Goal: Task Accomplishment & Management: Manage account settings

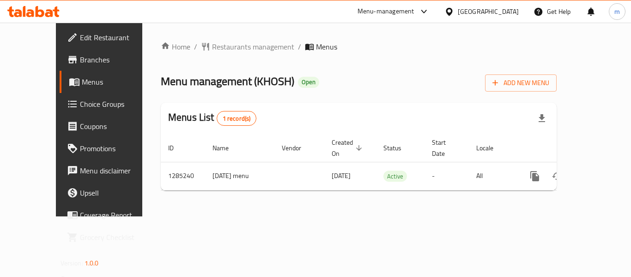
click at [80, 108] on span "Choice Groups" at bounding box center [117, 103] width 74 height 11
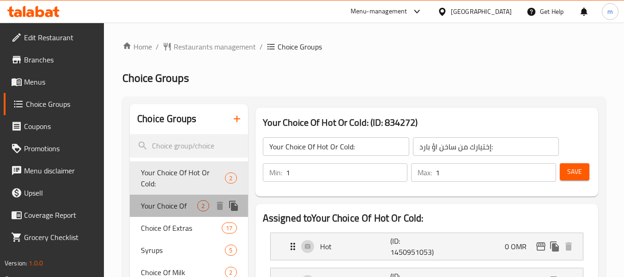
click at [168, 200] on span "Your Choice Of" at bounding box center [169, 205] width 56 height 11
type input "Your Choice Of"
type input "اختيارك من"
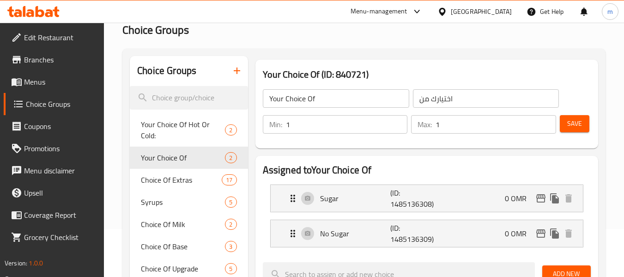
scroll to position [92, 0]
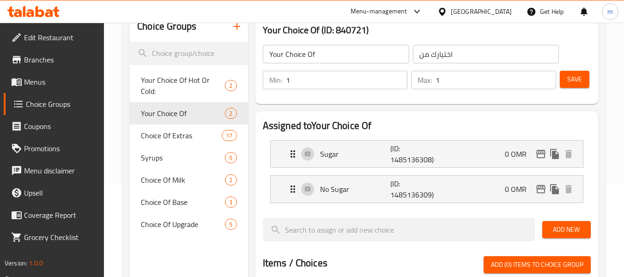
click at [495, 11] on div "[GEOGRAPHIC_DATA]" at bounding box center [481, 11] width 61 height 10
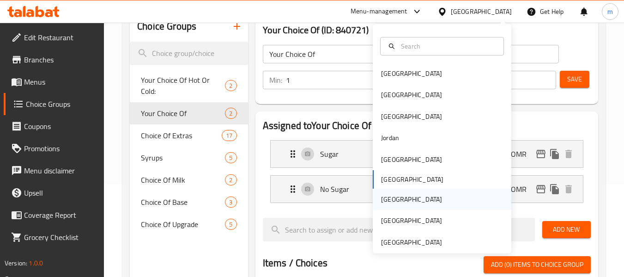
click at [389, 201] on div "[GEOGRAPHIC_DATA]" at bounding box center [411, 199] width 61 height 10
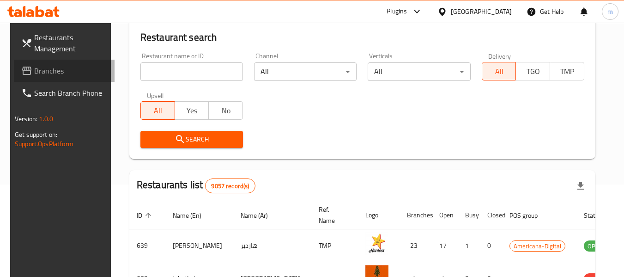
click at [66, 76] on link "Branches" at bounding box center [64, 71] width 101 height 22
